Goal: Navigation & Orientation: Find specific page/section

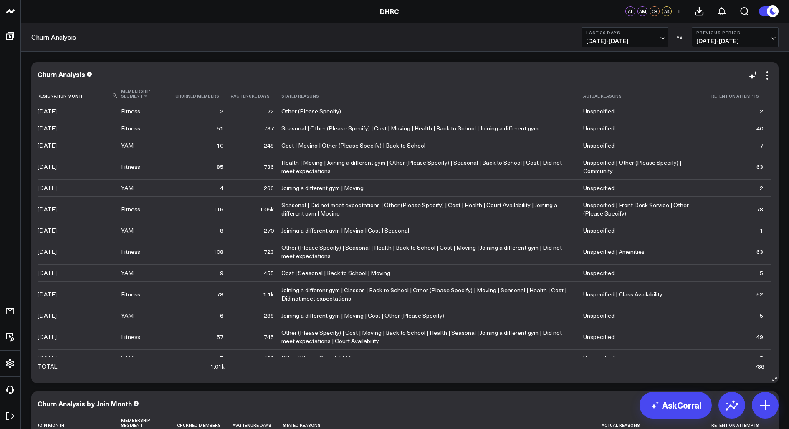
click at [140, 96] on th "Membership Segment" at bounding box center [148, 93] width 54 height 19
click at [30, 90] on div "Modify via AI Copy link to widget Ask support Remove Create linked copy Executi…" at bounding box center [404, 387] width 755 height 659
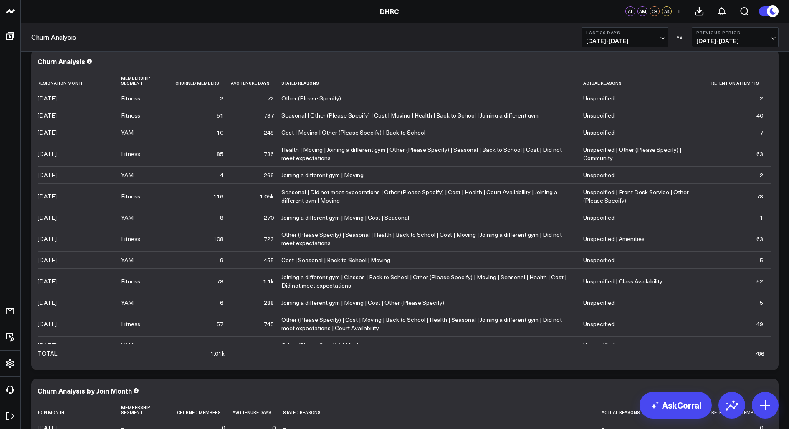
scroll to position [21, 0]
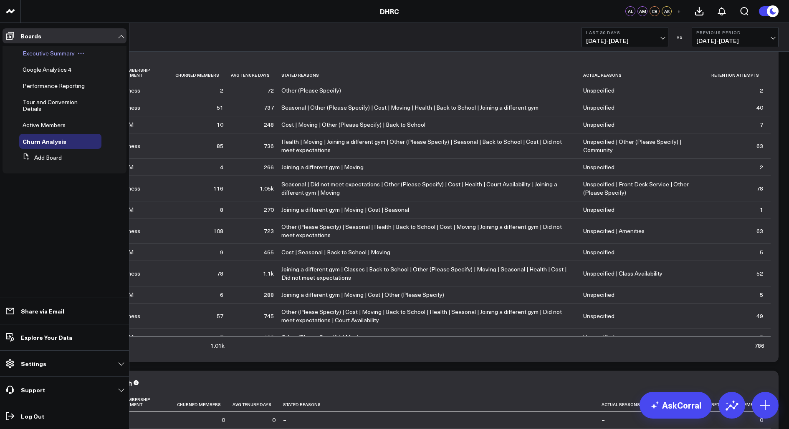
click at [32, 56] on span "Executive Summary" at bounding box center [49, 53] width 52 height 8
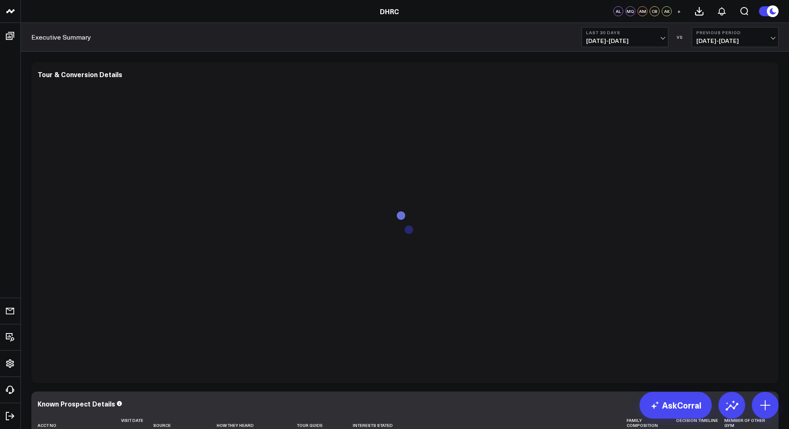
click at [33, 122] on div "Tour & Conversion Details" at bounding box center [404, 222] width 747 height 321
click at [165, 63] on div "Tour & Conversion Details" at bounding box center [404, 222] width 747 height 321
